Goal: Task Accomplishment & Management: Manage account settings

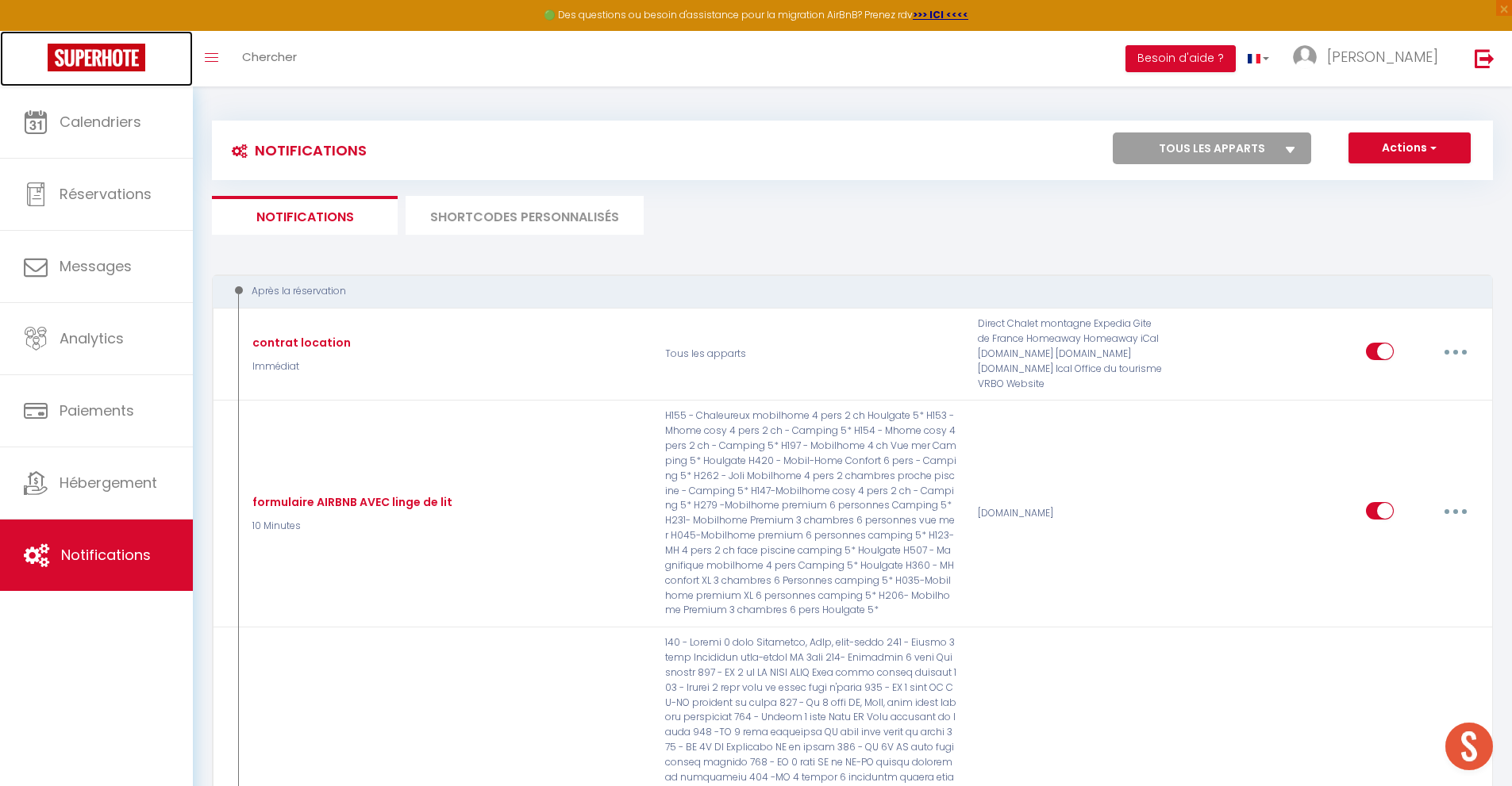
click at [120, 63] on img at bounding box center [96, 57] width 97 height 28
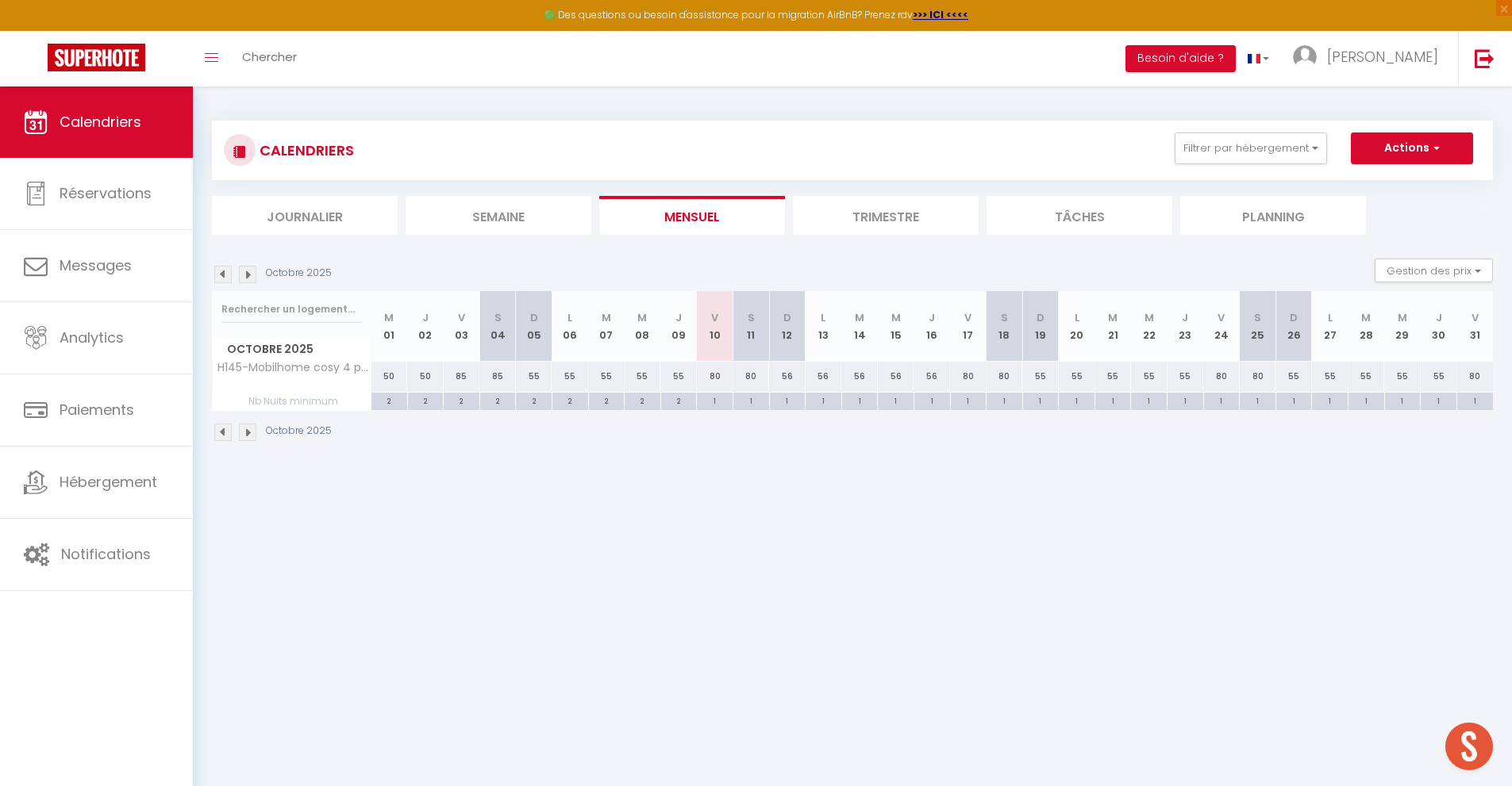
click at [343, 211] on li "Journalier" at bounding box center [305, 216] width 186 height 39
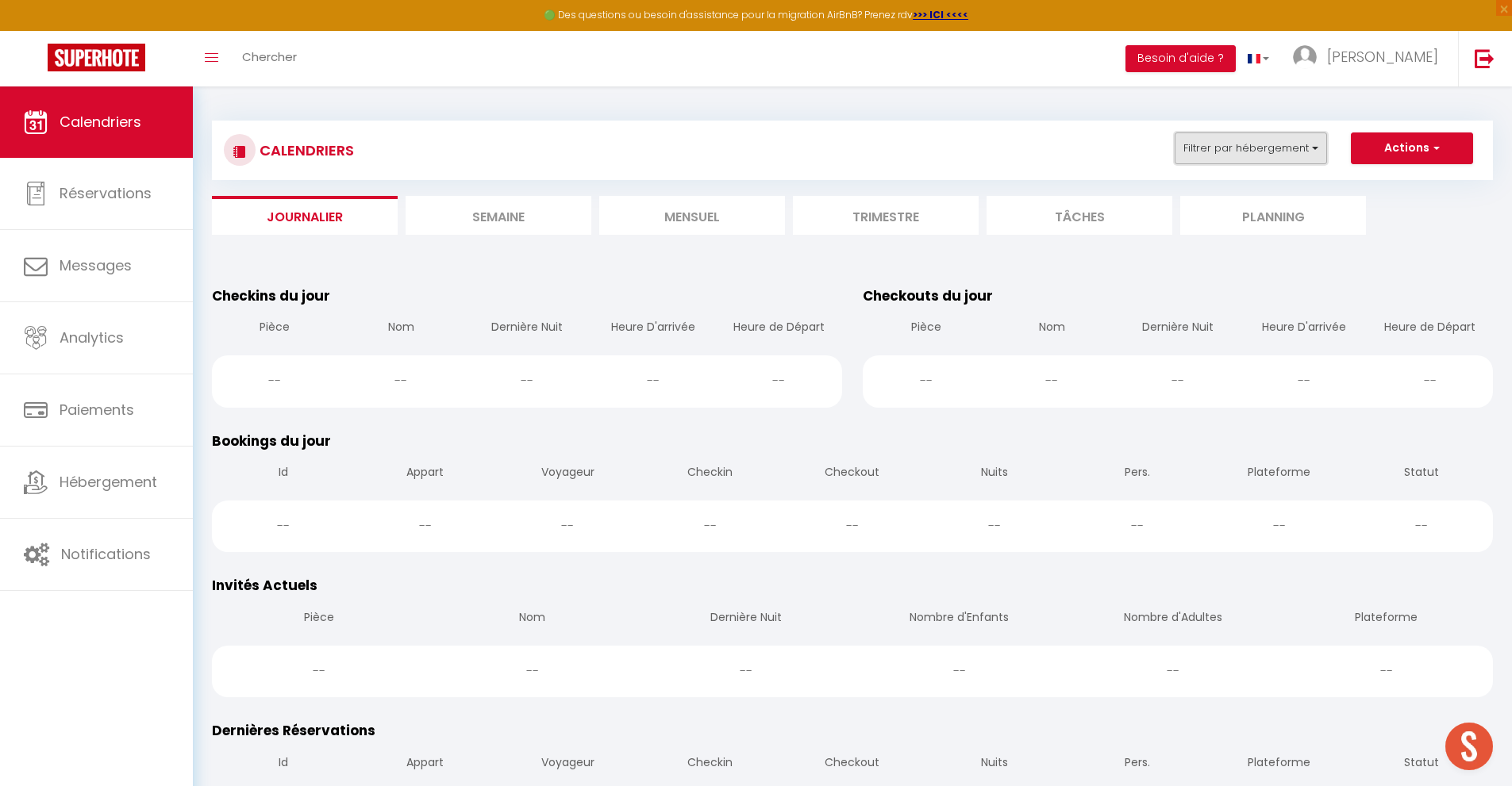
click at [1228, 153] on button "Filtrer par hébergement" at bounding box center [1251, 148] width 153 height 32
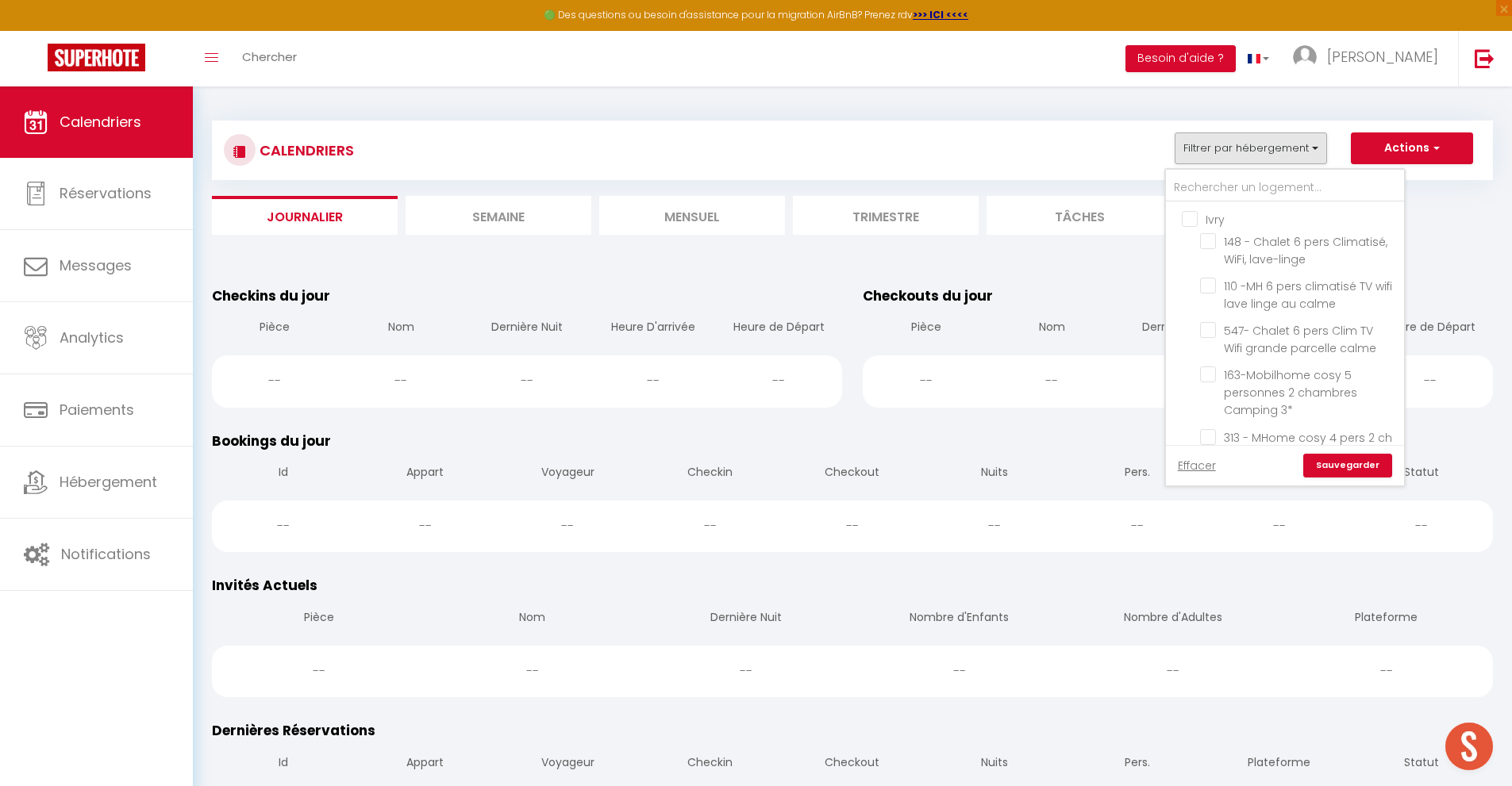
click at [1194, 218] on input "Ivry" at bounding box center [1301, 218] width 238 height 16
checkbox input "true"
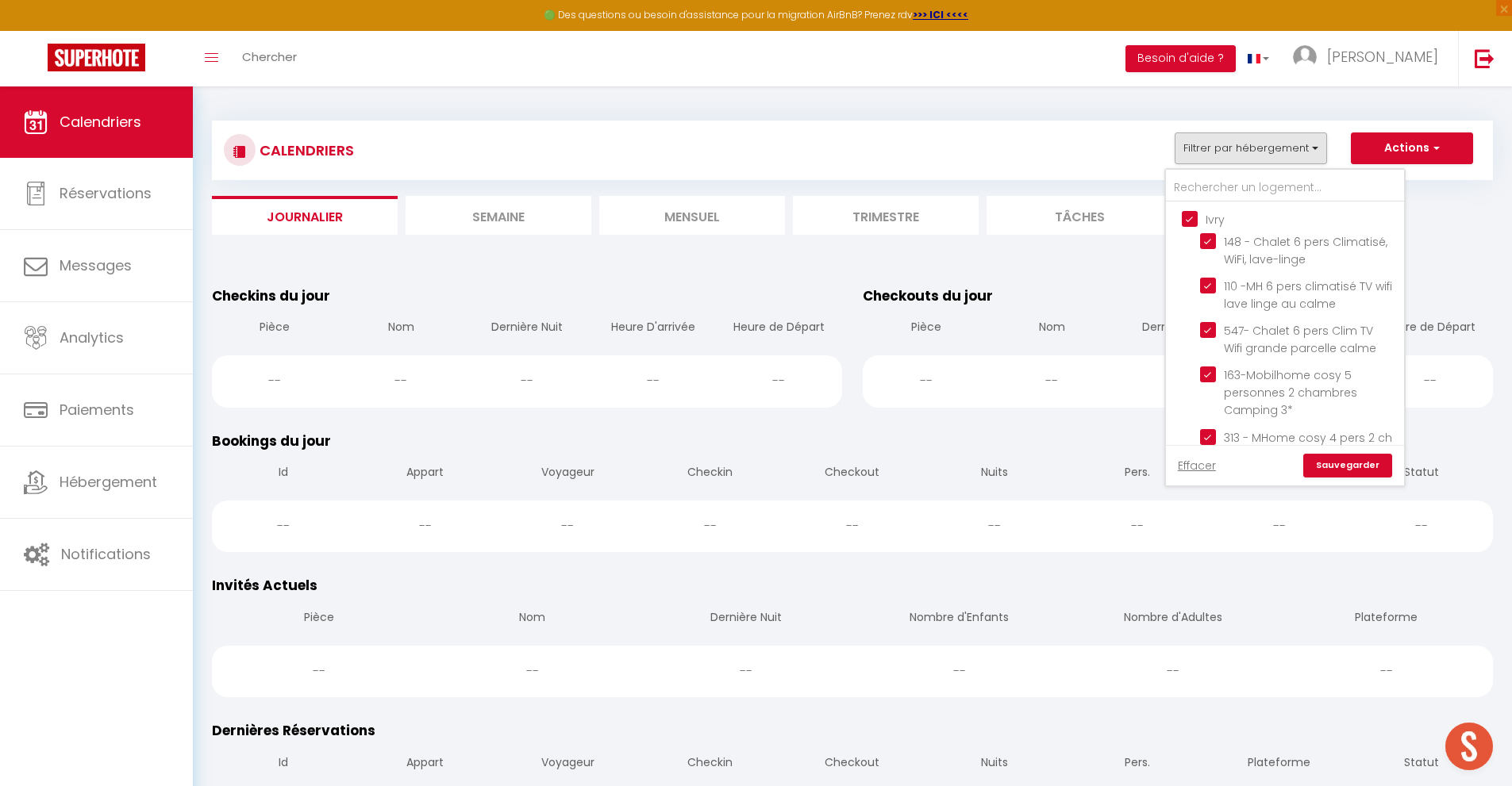
checkbox input "true"
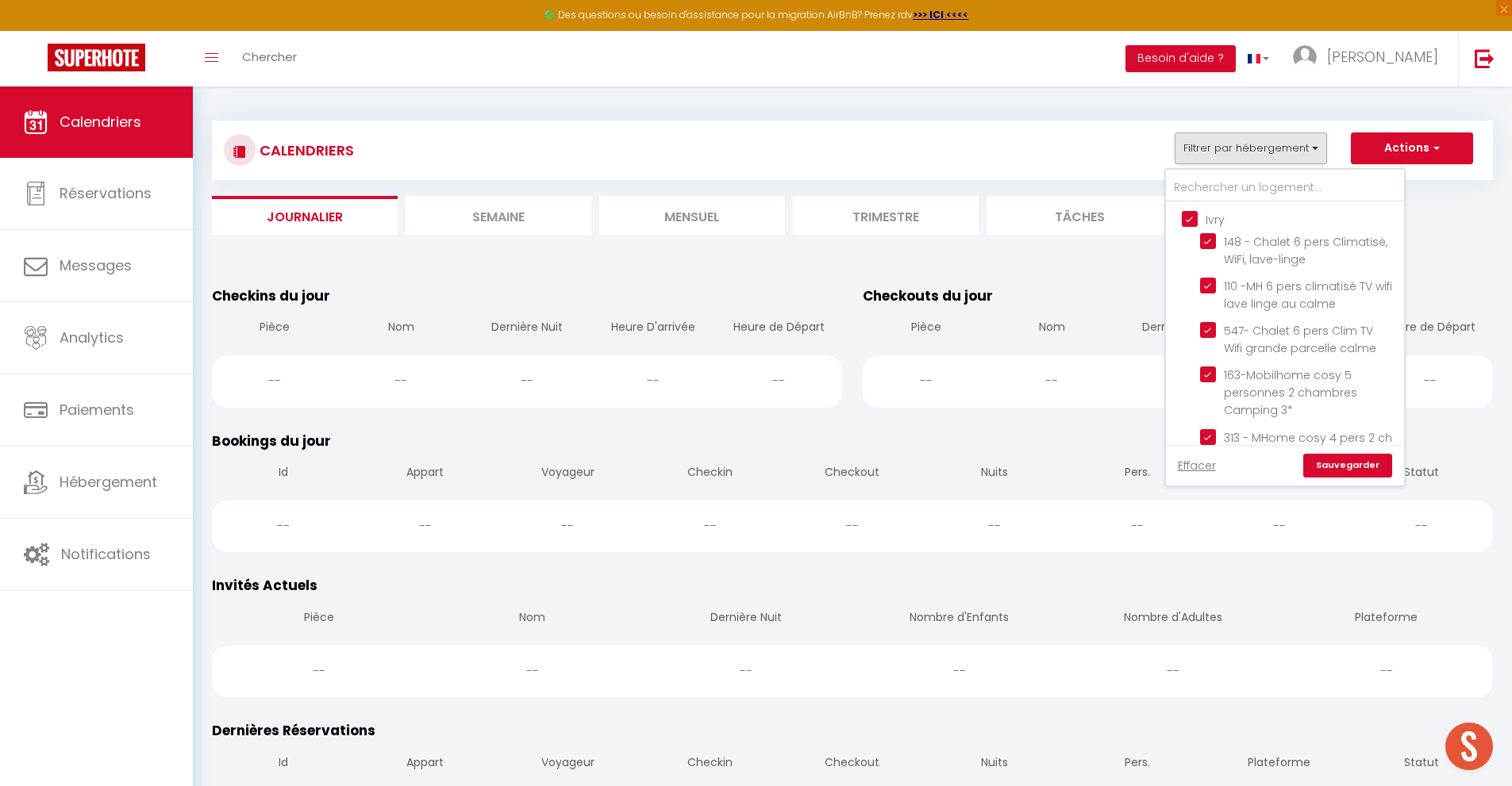
checkbox input "true"
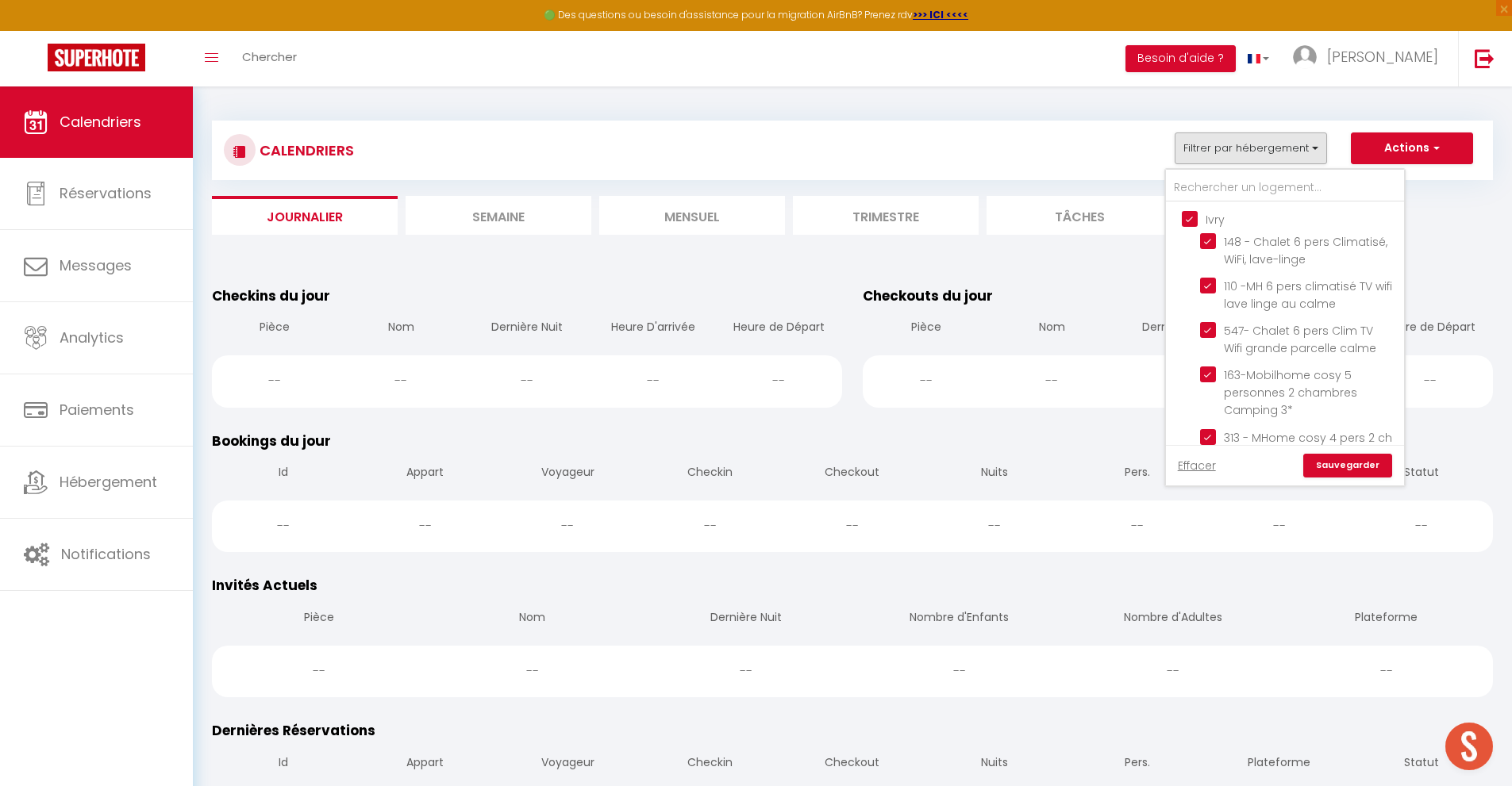
checkbox input "true"
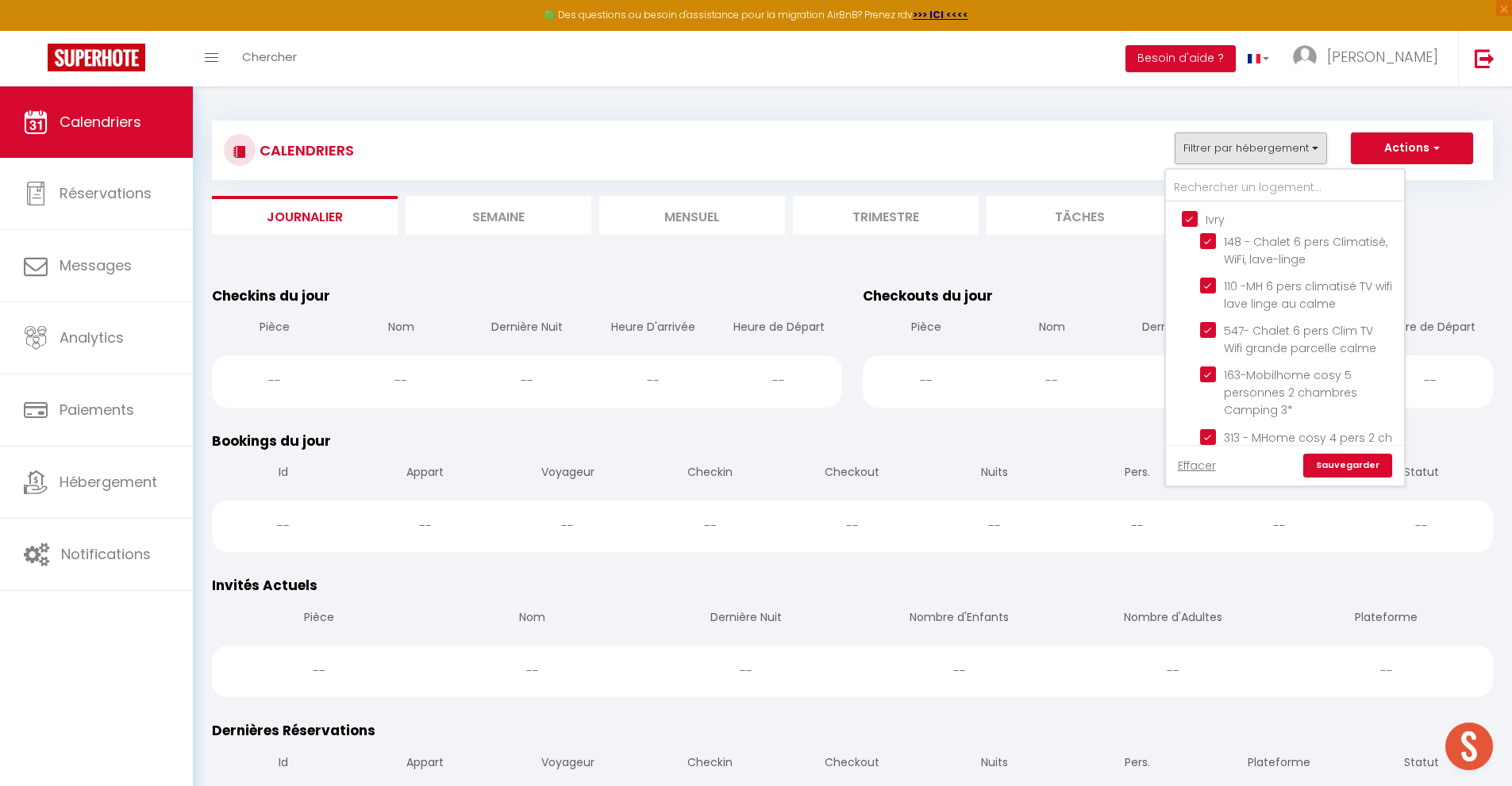
checkbox input "true"
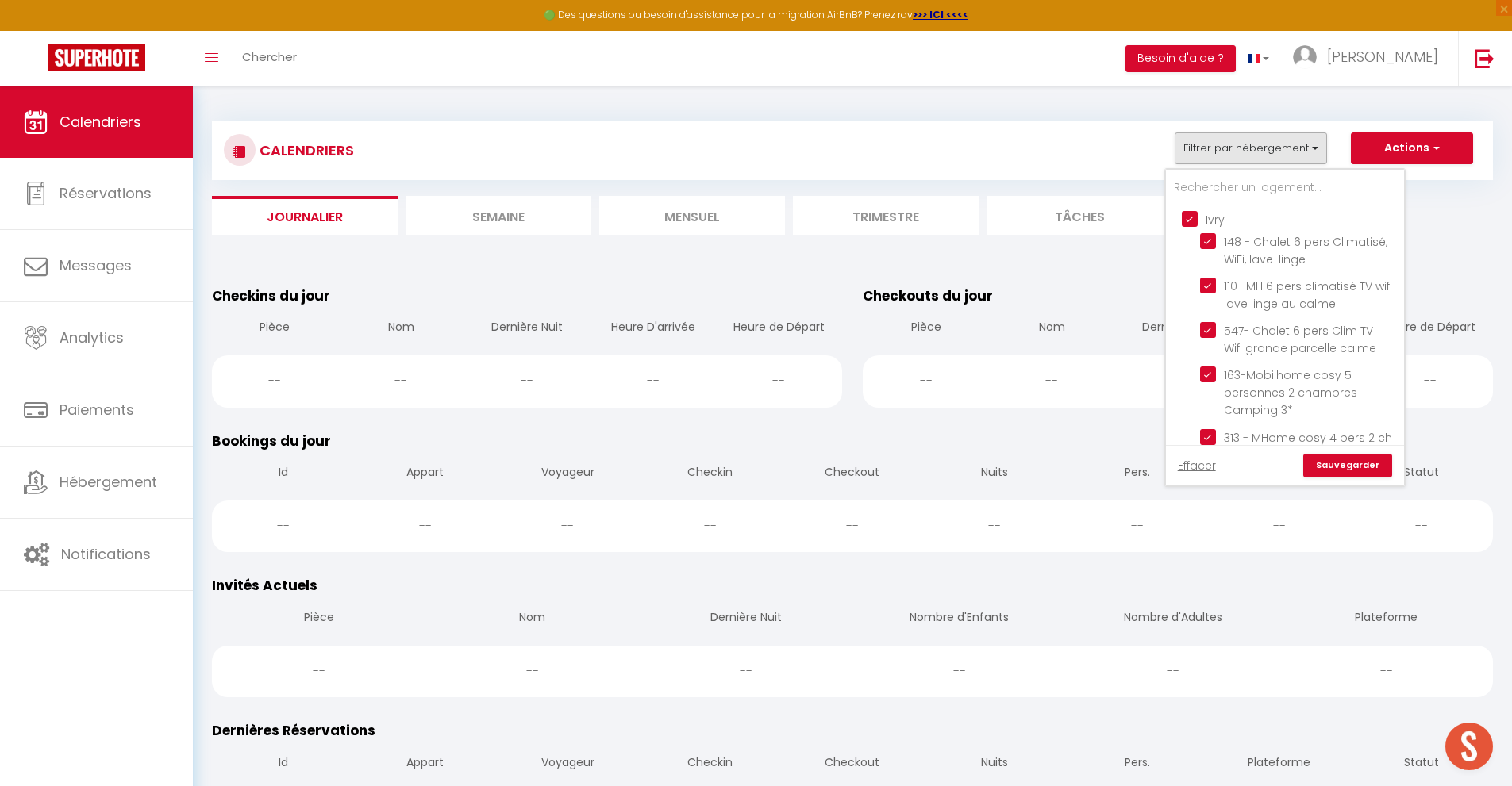
checkbox input "true"
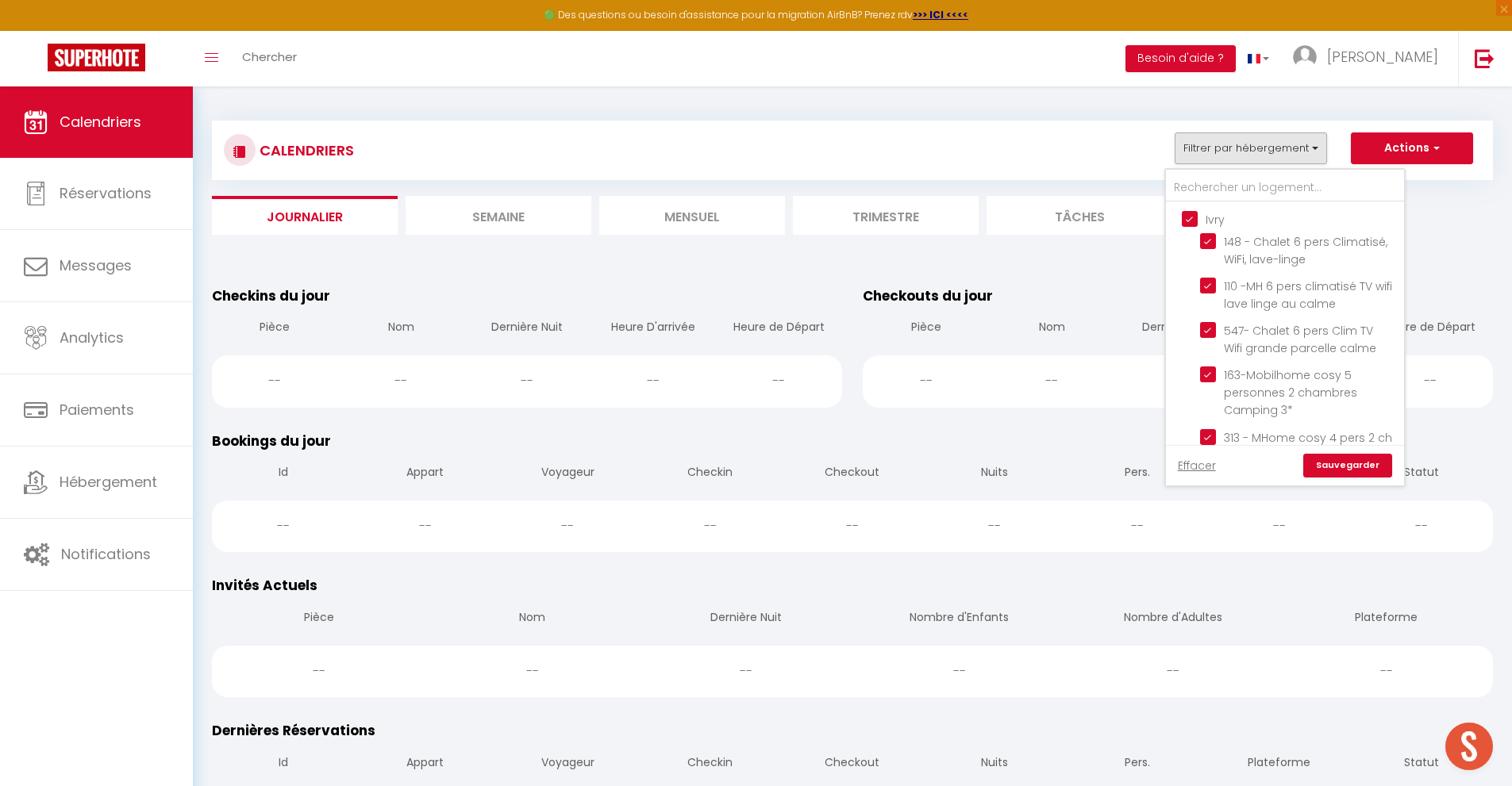
checkbox input "true"
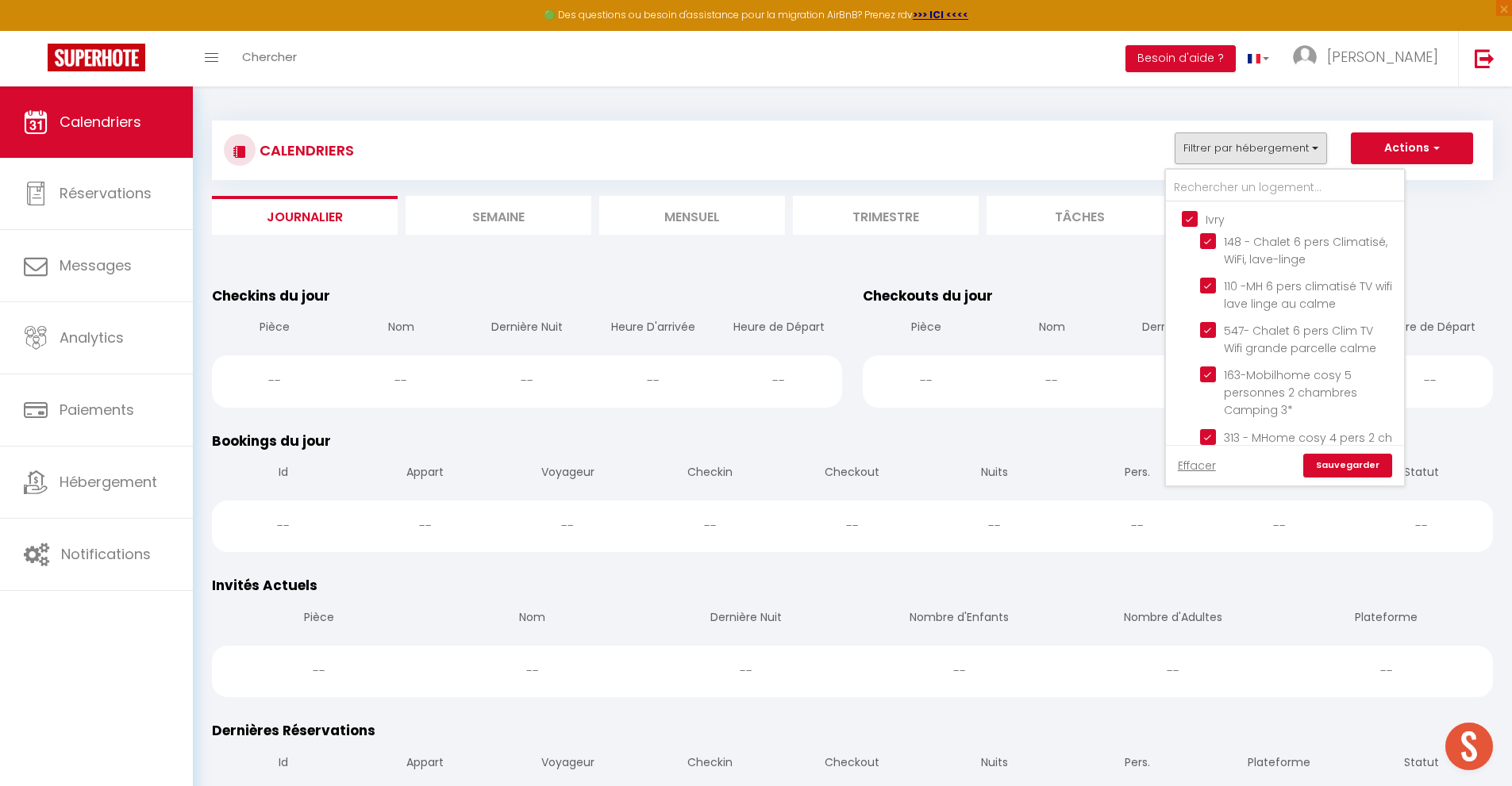
checkbox input "true"
checkbox input "false"
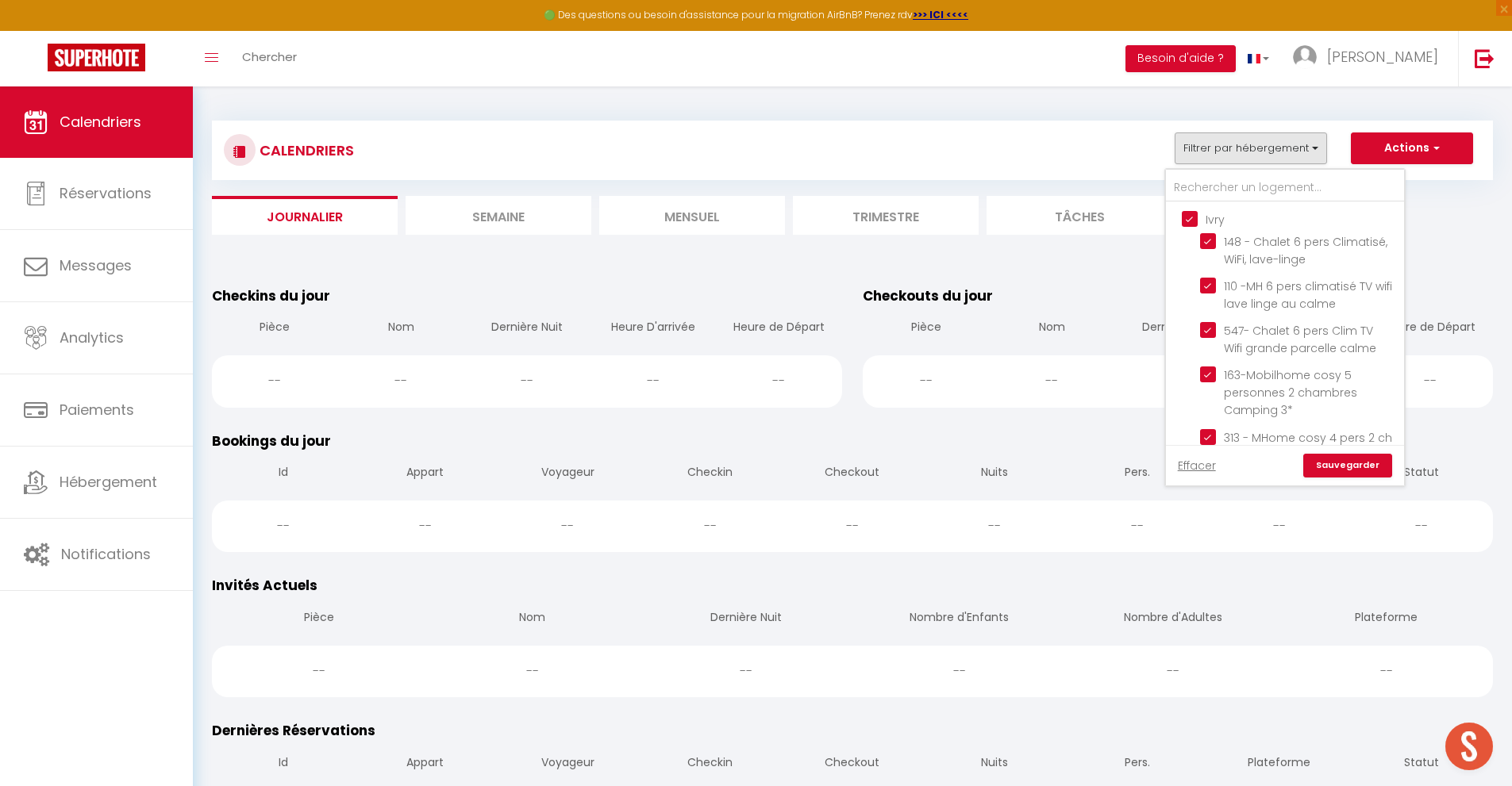
checkbox input "false"
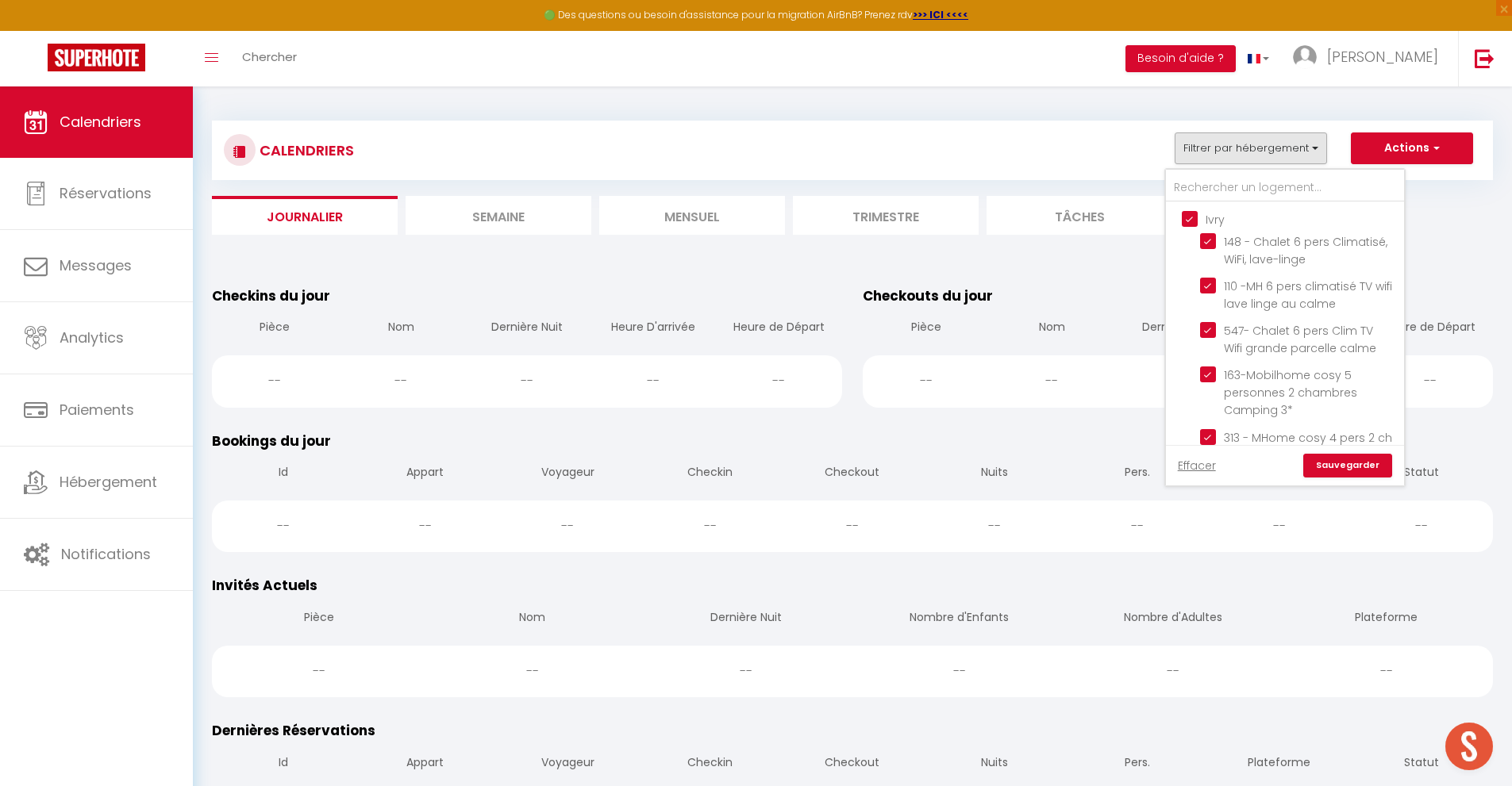
checkbox input "false"
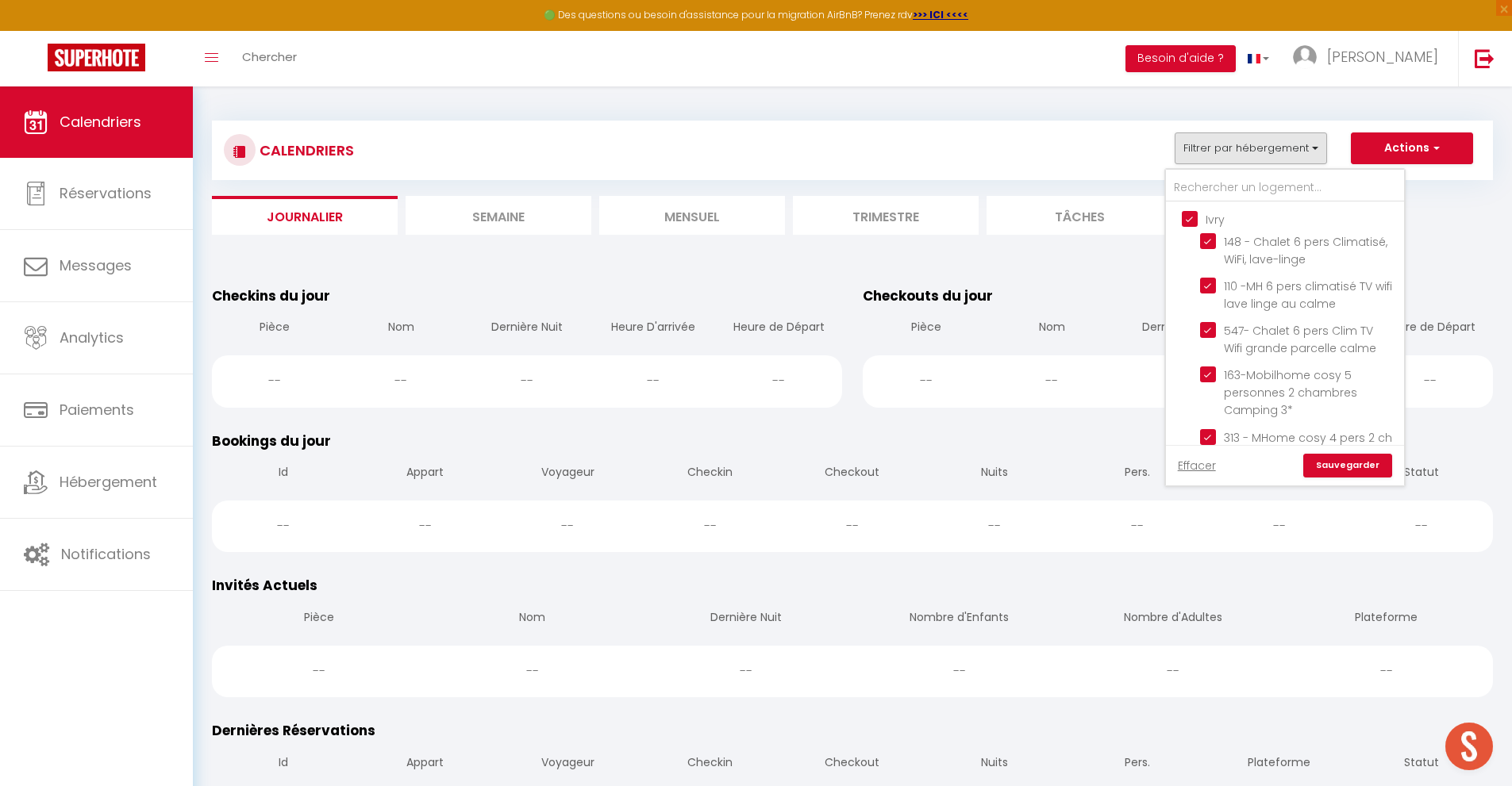
checkbox input "false"
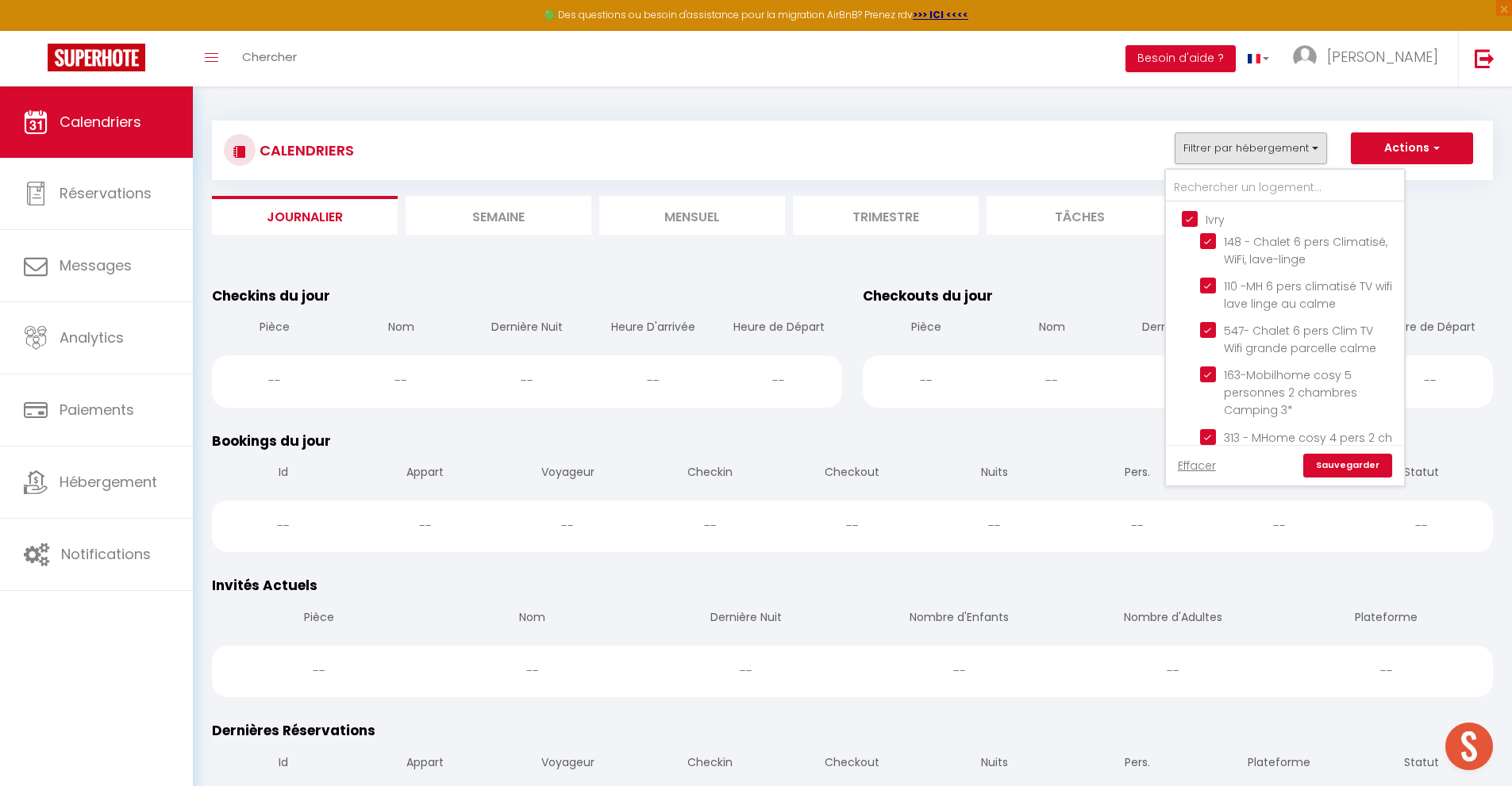
checkbox input "false"
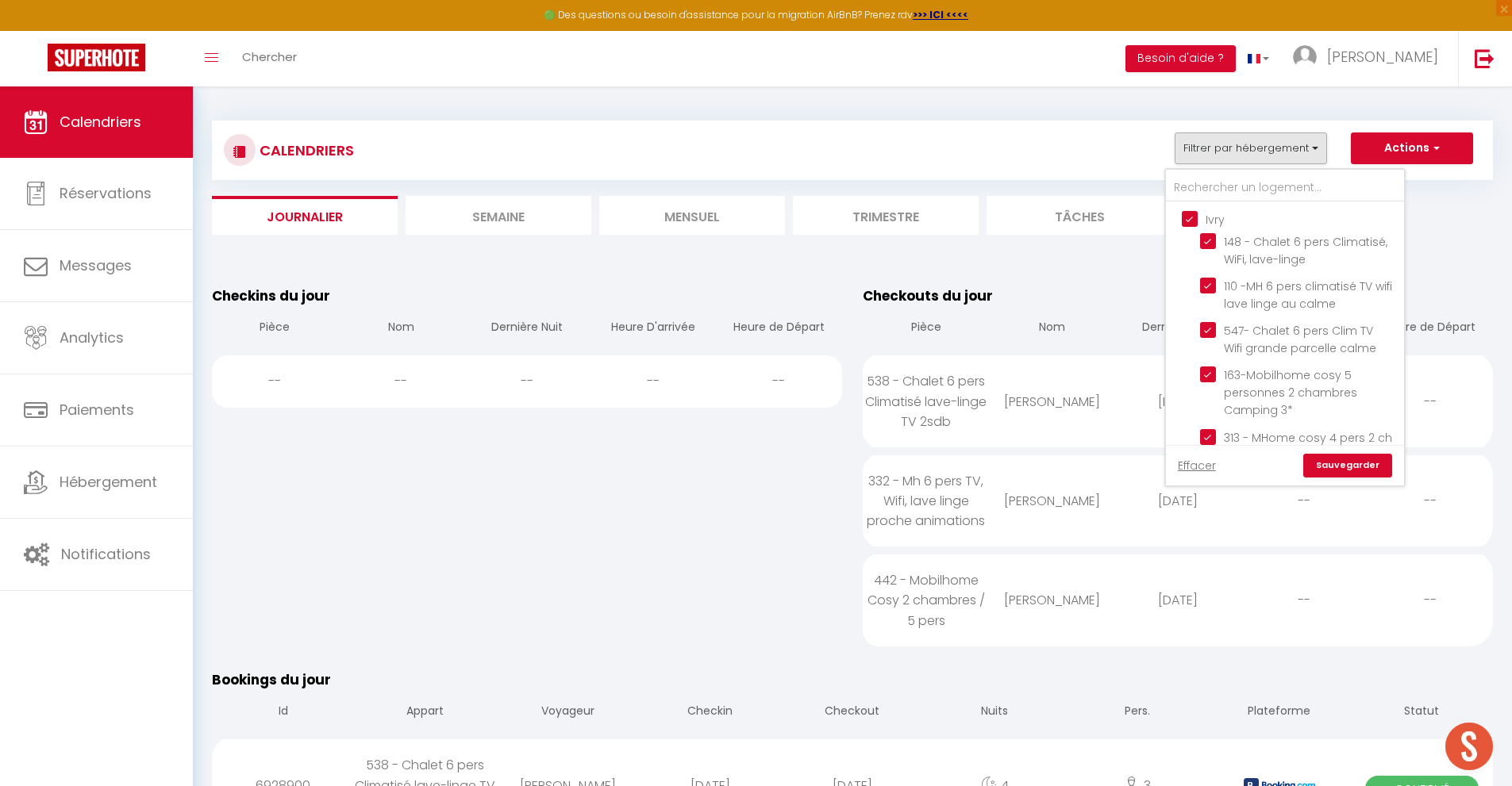
click at [1371, 475] on link "Sauvegarder" at bounding box center [1348, 466] width 89 height 24
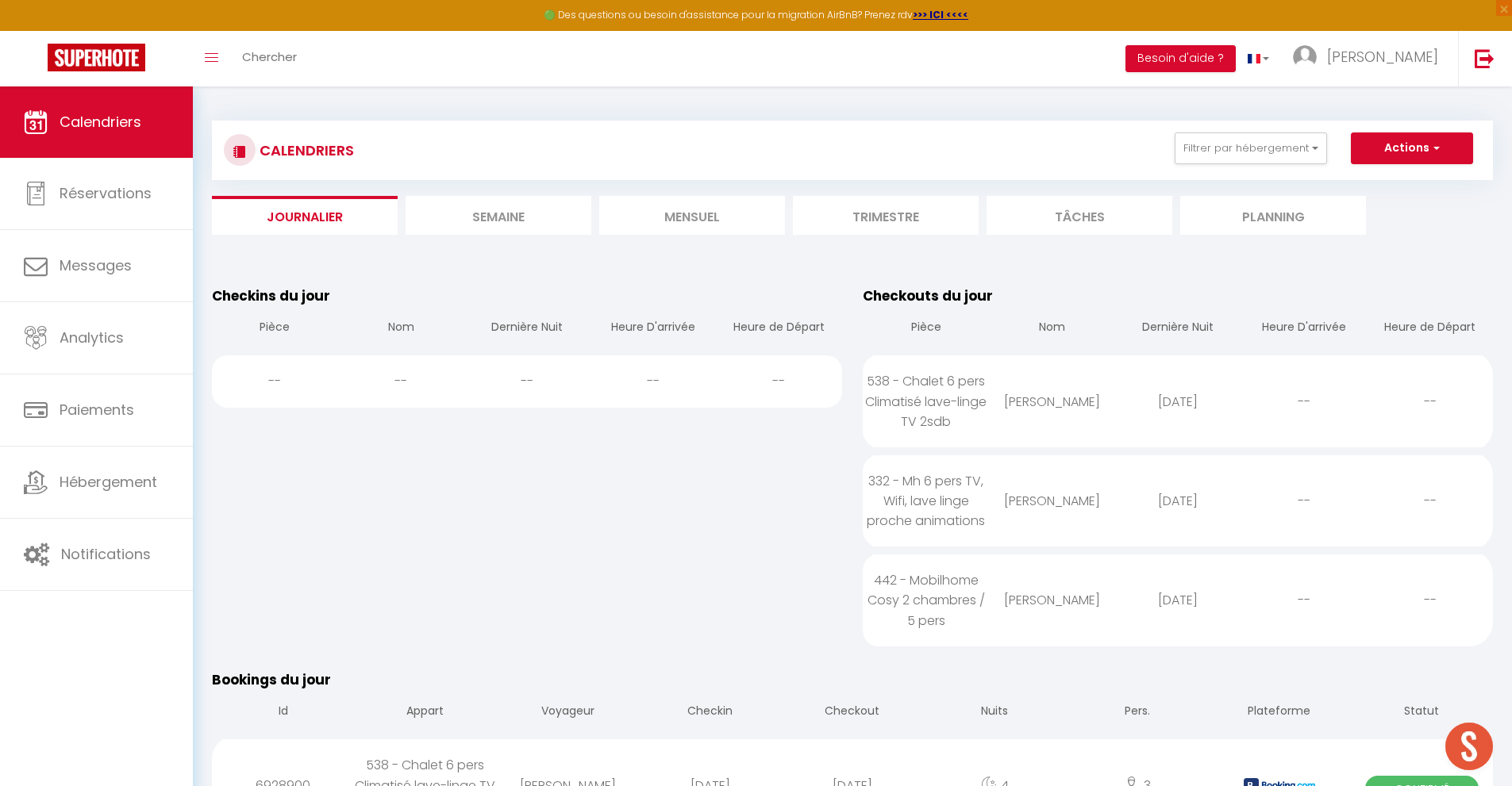
click at [546, 223] on li "Semaine" at bounding box center [499, 216] width 186 height 39
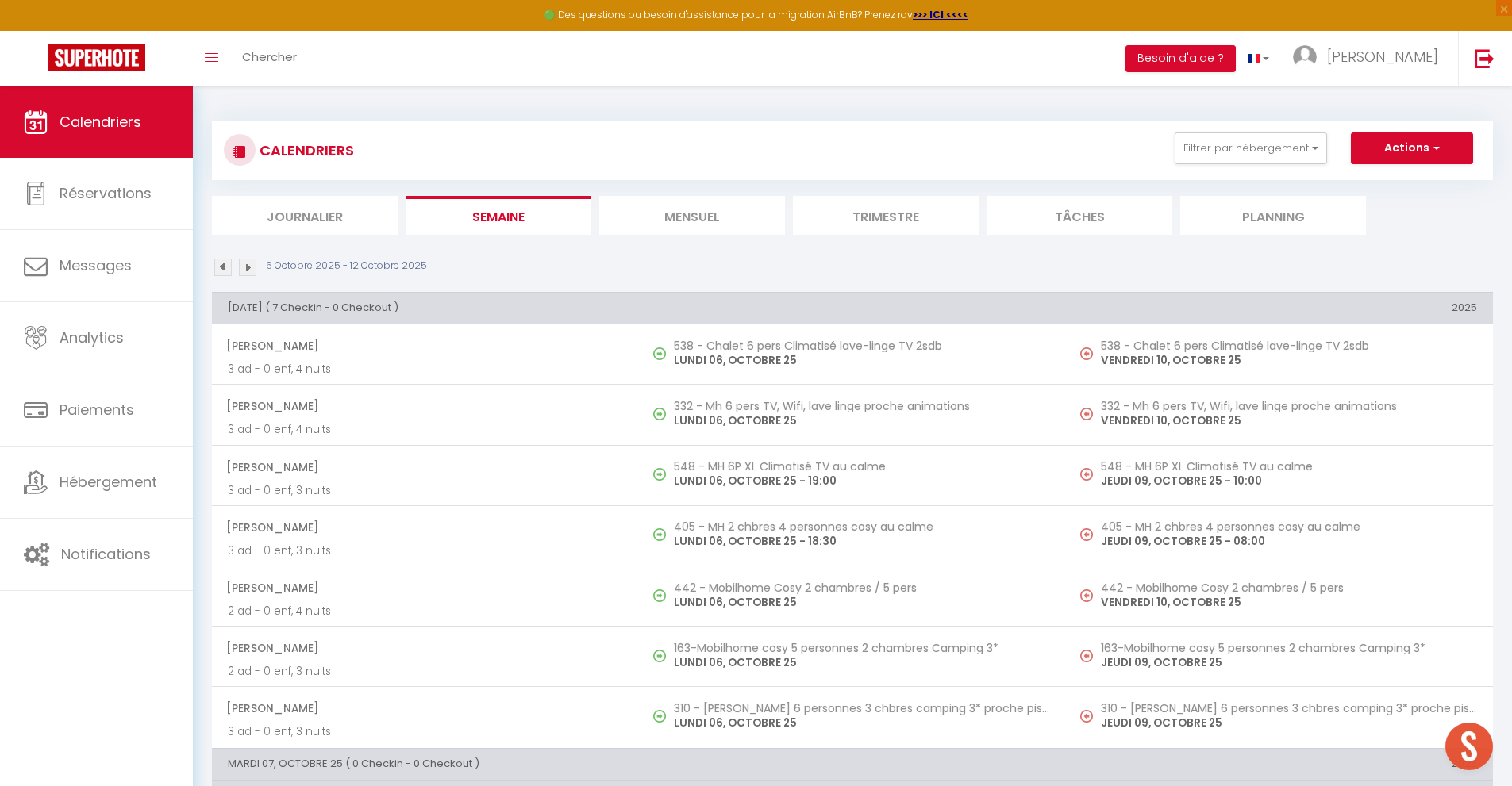
click at [248, 265] on img at bounding box center [248, 267] width 17 height 17
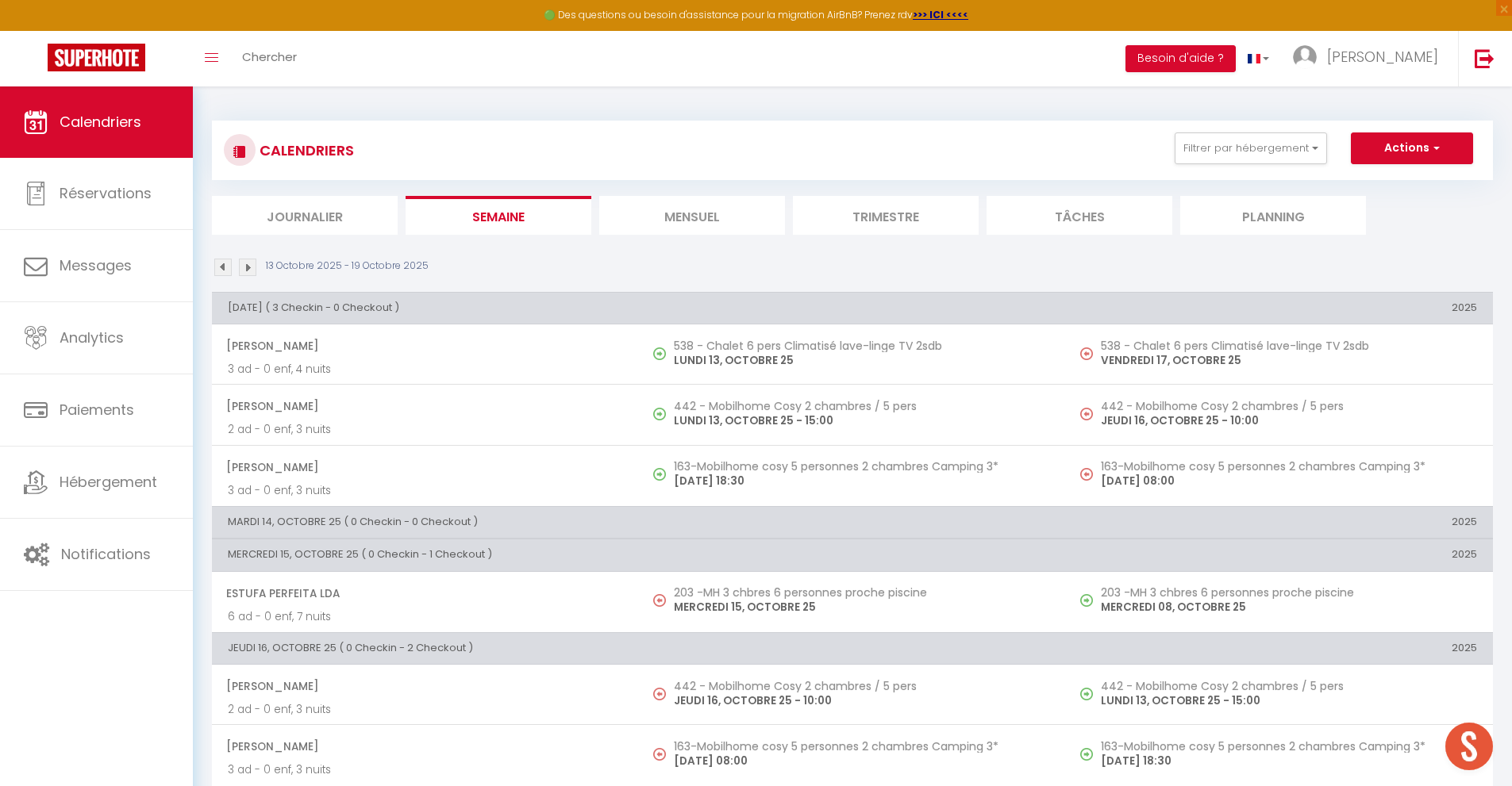
click at [678, 224] on li "Mensuel" at bounding box center [692, 216] width 186 height 39
